Goal: Information Seeking & Learning: Find specific fact

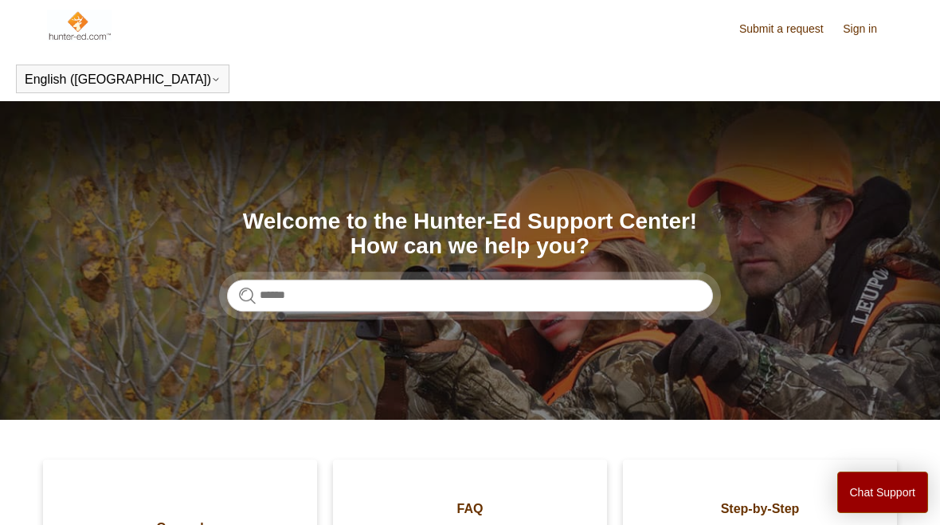
click at [534, 319] on section "Search Welcome to the Hunter-Ed Support Center! How can we help you?" at bounding box center [470, 260] width 940 height 319
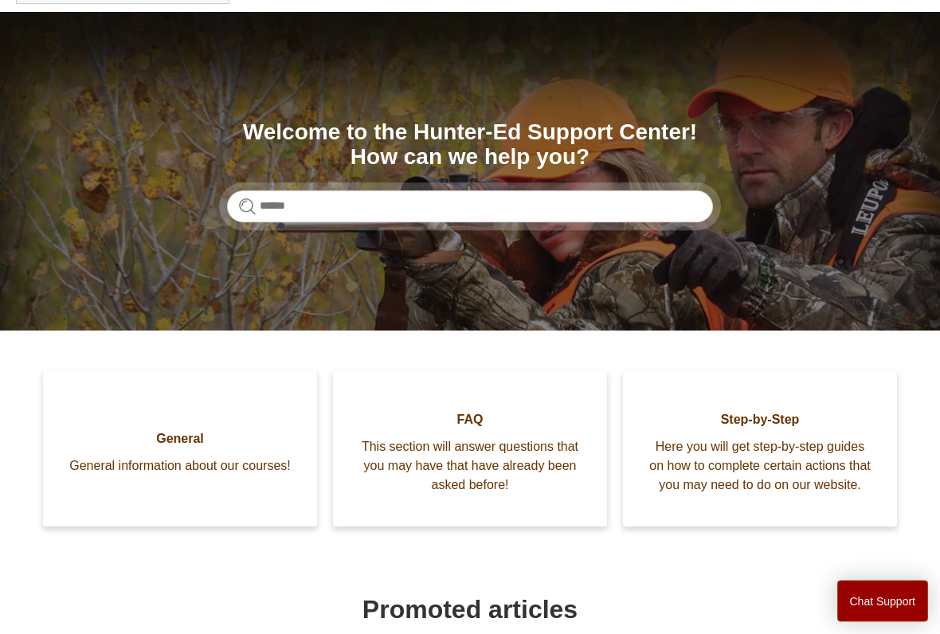
scroll to position [92, 0]
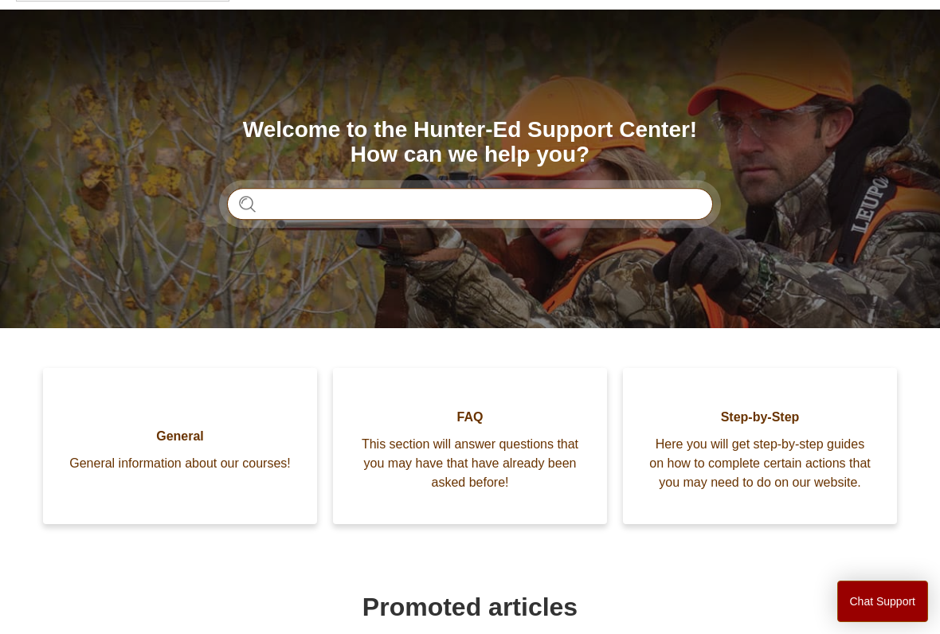
click at [290, 188] on input "Search" at bounding box center [470, 204] width 486 height 32
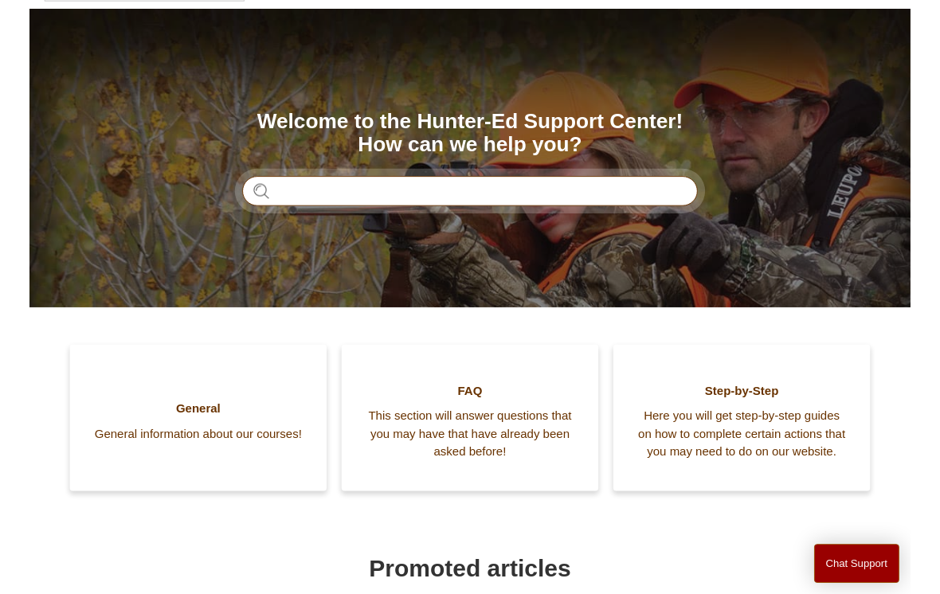
scroll to position [91, 0]
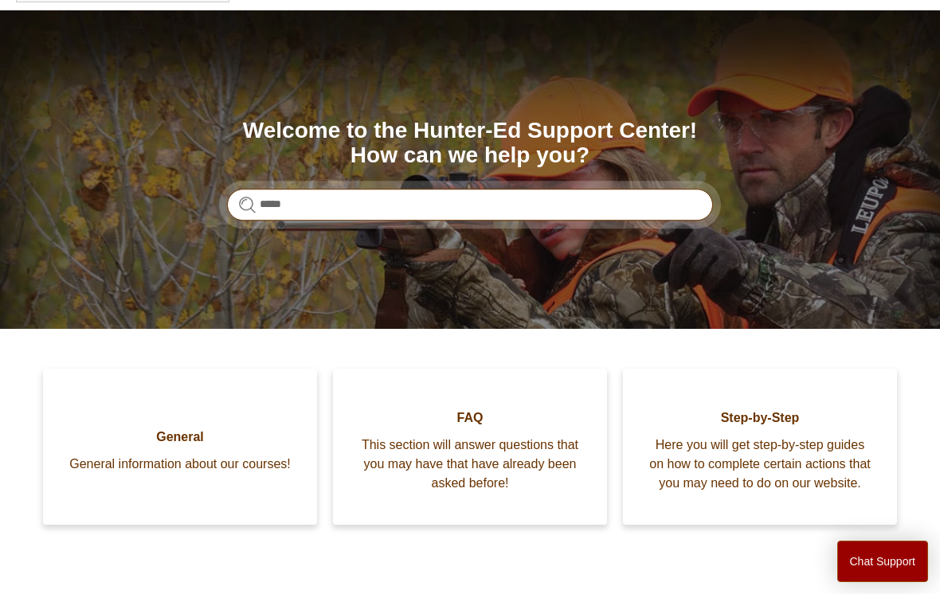
type input "******"
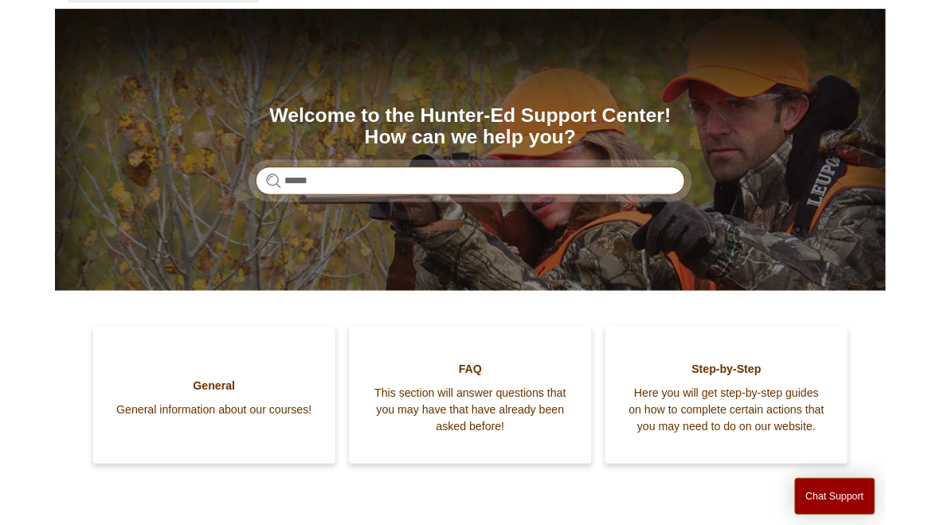
scroll to position [149, 0]
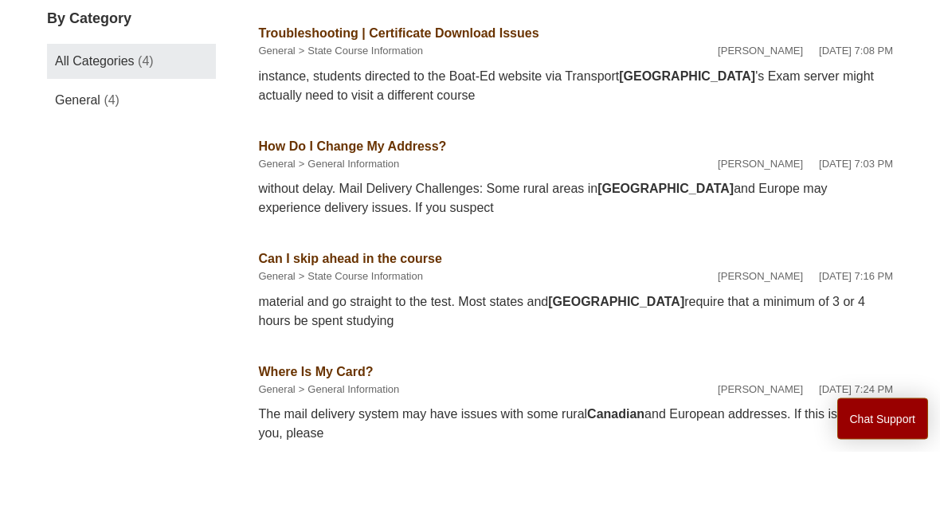
scroll to position [313, 0]
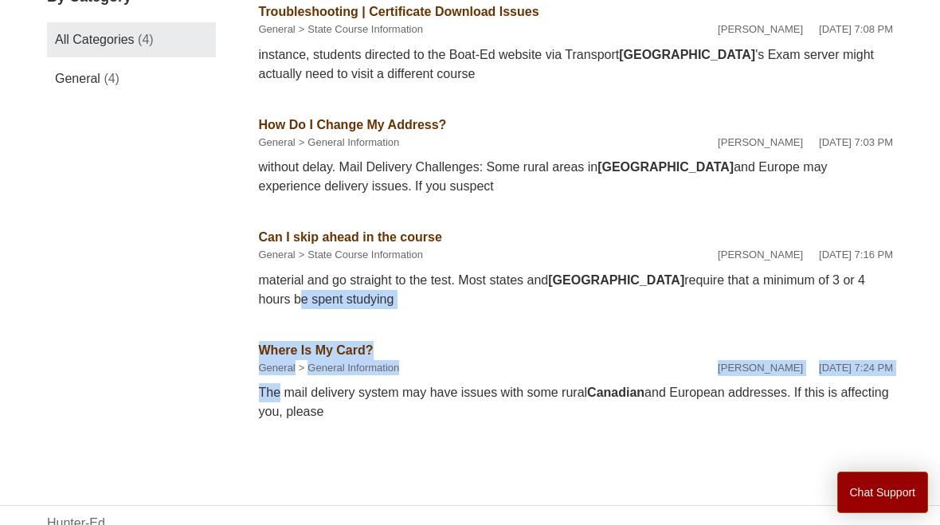
click at [888, 406] on div "The mail delivery system may have issues with some rural Canadian and European …" at bounding box center [576, 402] width 635 height 38
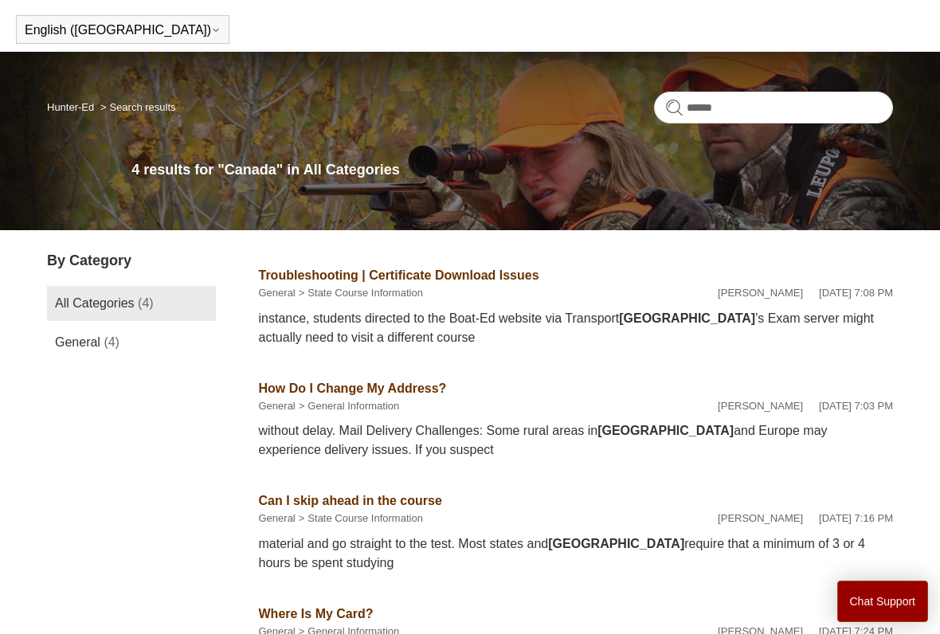
scroll to position [74, 0]
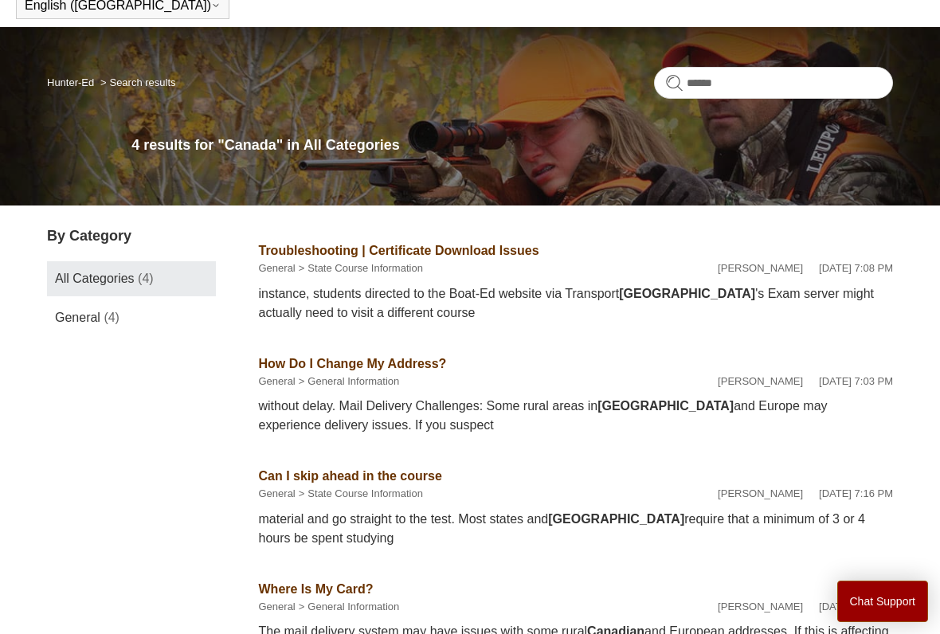
click at [68, 354] on aside "By Category All Categories (4) General (4) Show more categories" at bounding box center [131, 452] width 169 height 455
click at [61, 323] on span "General" at bounding box center [77, 318] width 45 height 14
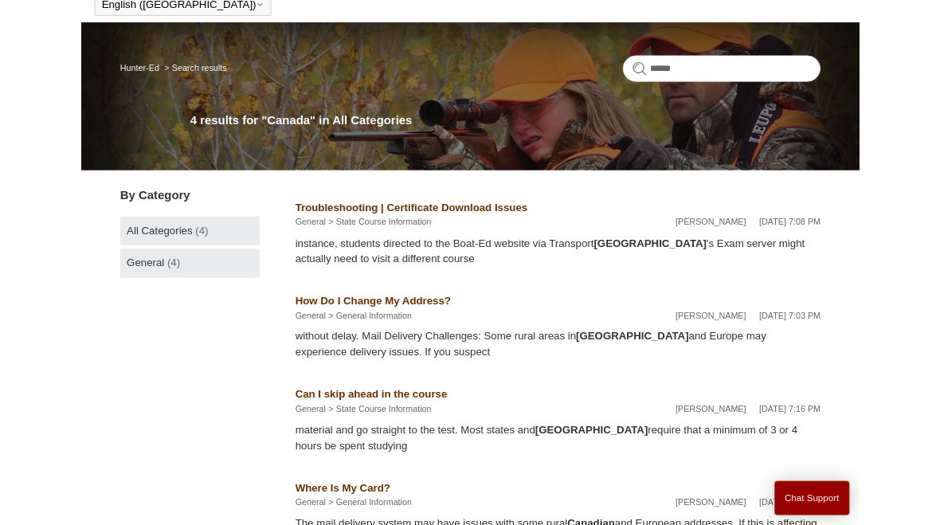
scroll to position [119, 0]
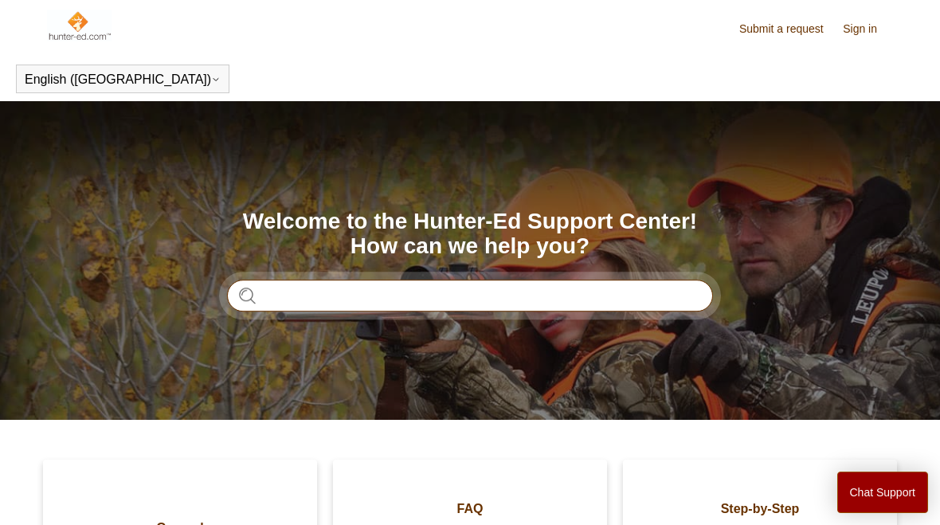
click at [504, 310] on input "Search" at bounding box center [470, 296] width 486 height 32
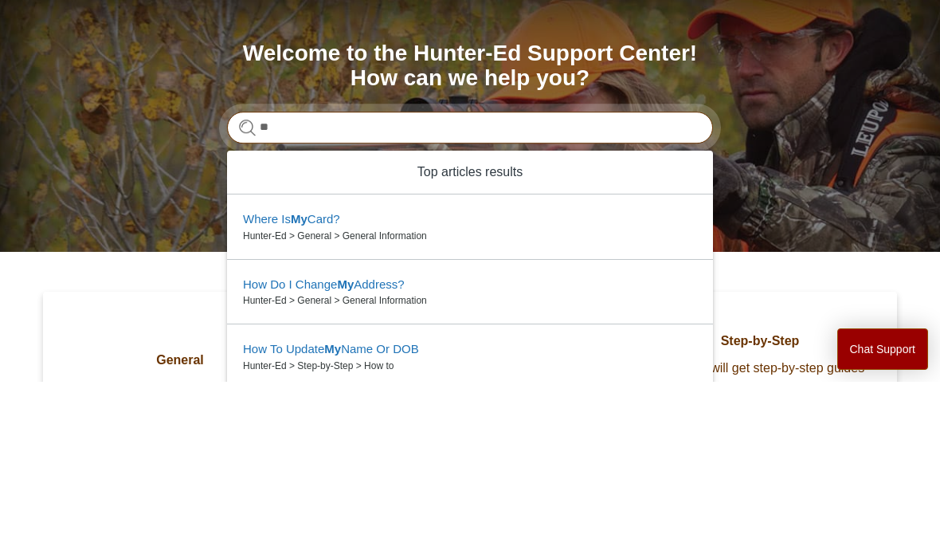
type input "*"
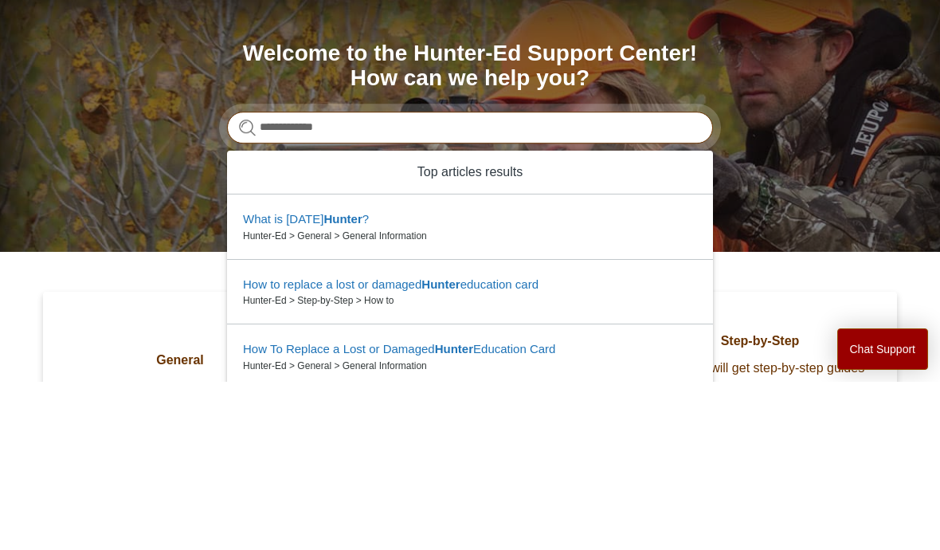
type input "**********"
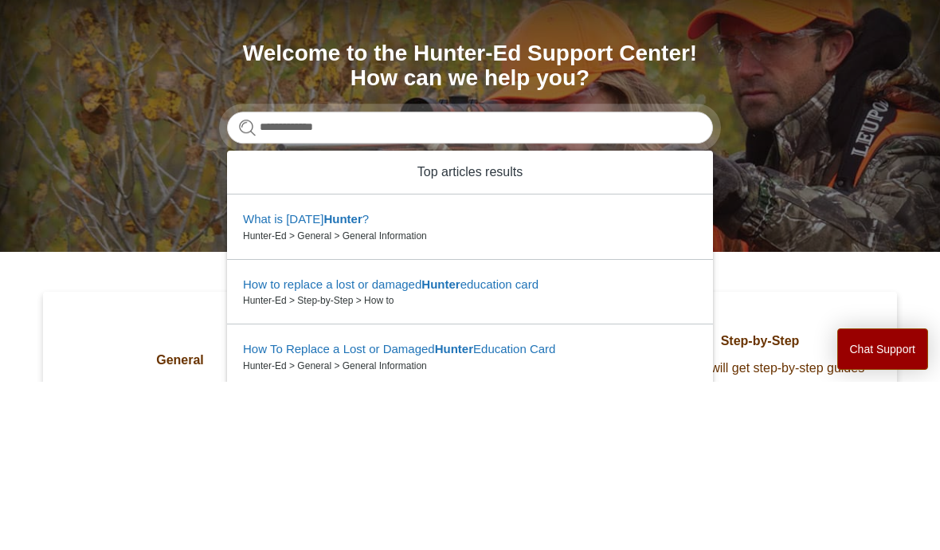
click at [827, 162] on section "**********" at bounding box center [470, 260] width 940 height 319
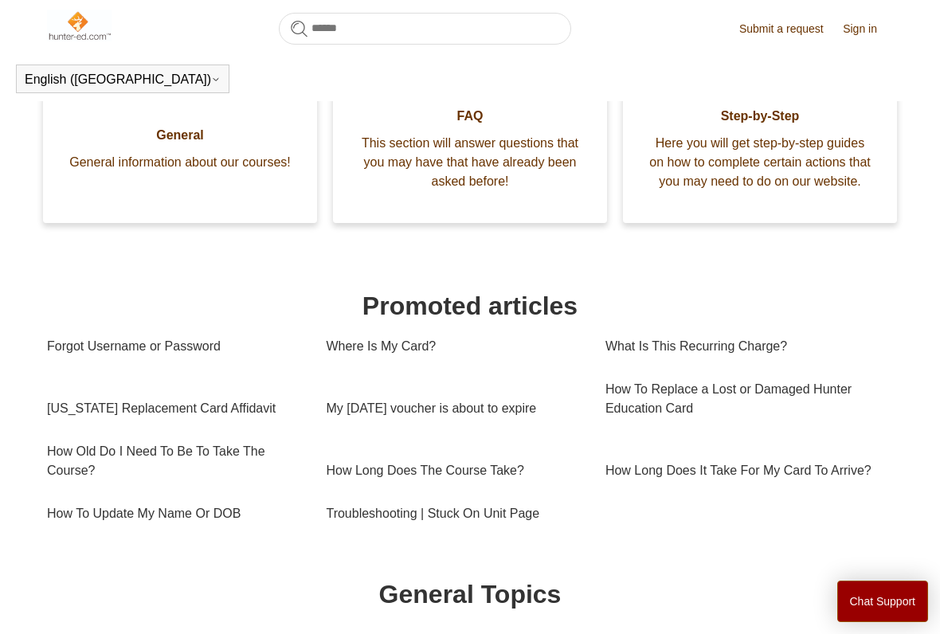
scroll to position [350, 0]
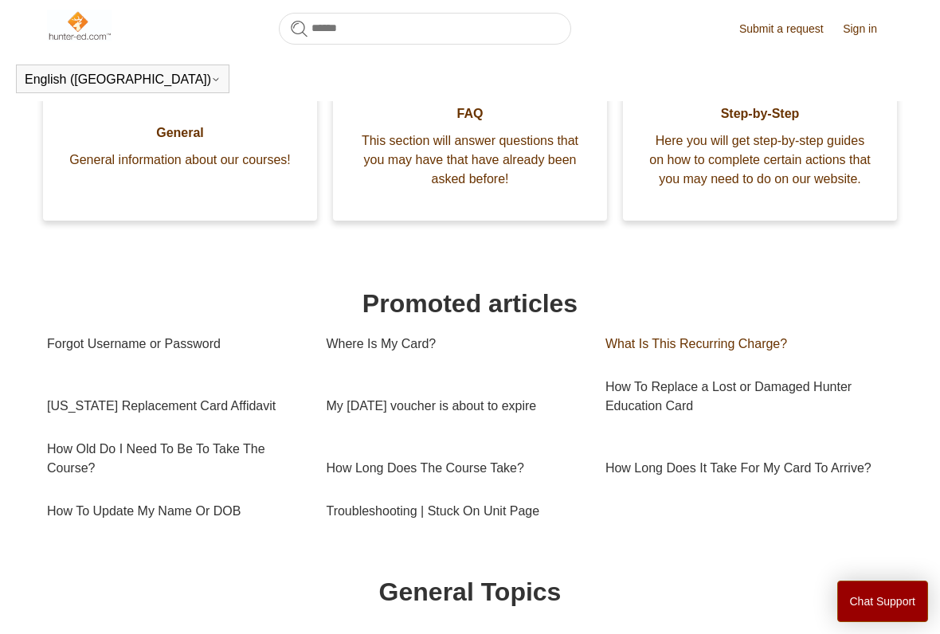
click at [703, 354] on link "What Is This Recurring Charge?" at bounding box center [744, 344] width 279 height 43
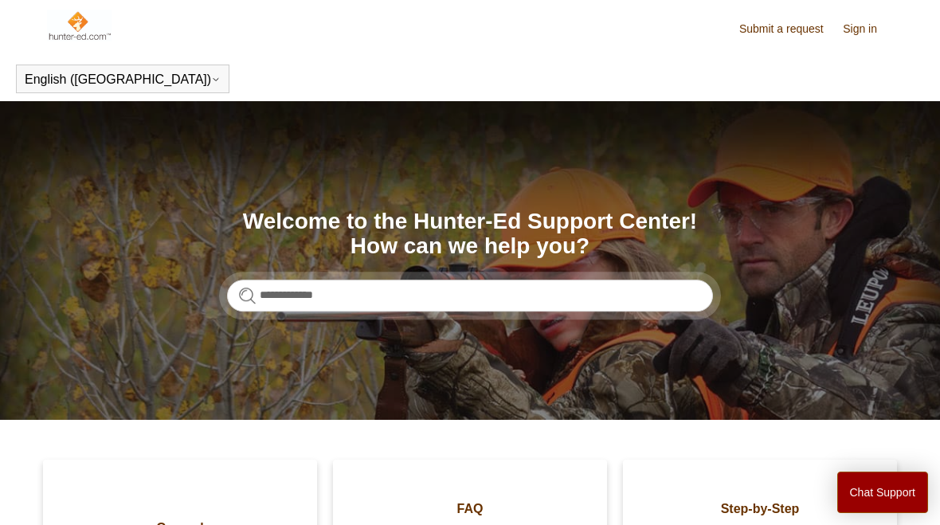
scroll to position [395, 0]
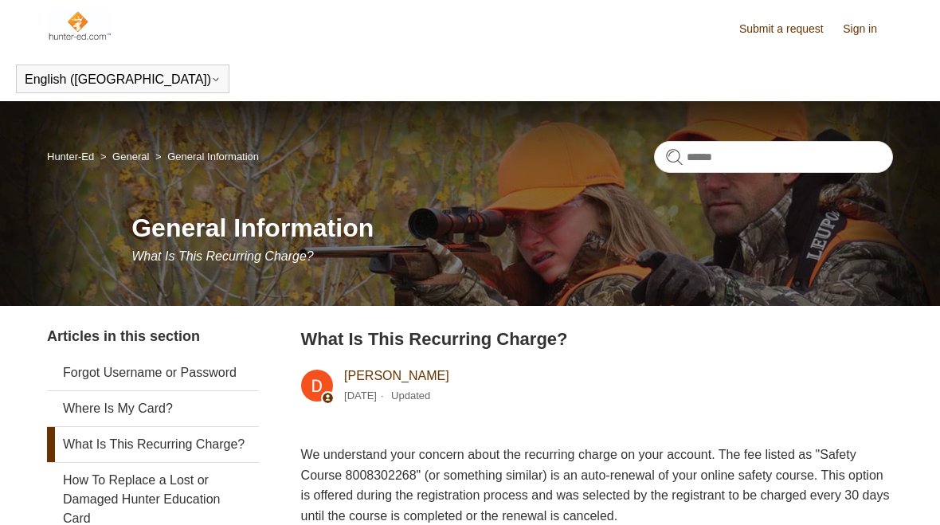
scroll to position [-21, 0]
